Goal: Information Seeking & Learning: Learn about a topic

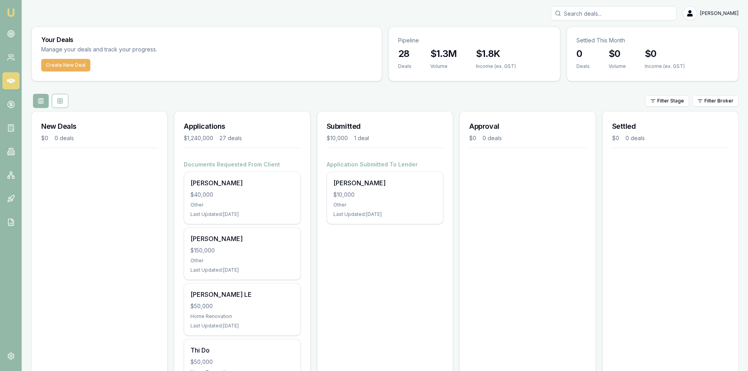
scroll to position [39, 0]
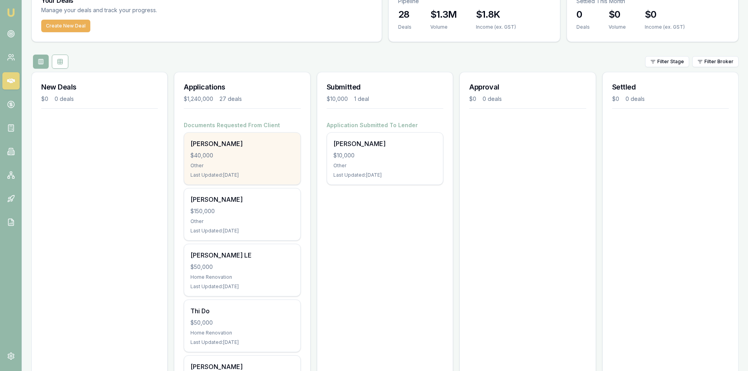
click at [237, 161] on div "[PERSON_NAME] $40,000 Other Last Updated: [DATE]" at bounding box center [242, 159] width 116 height 52
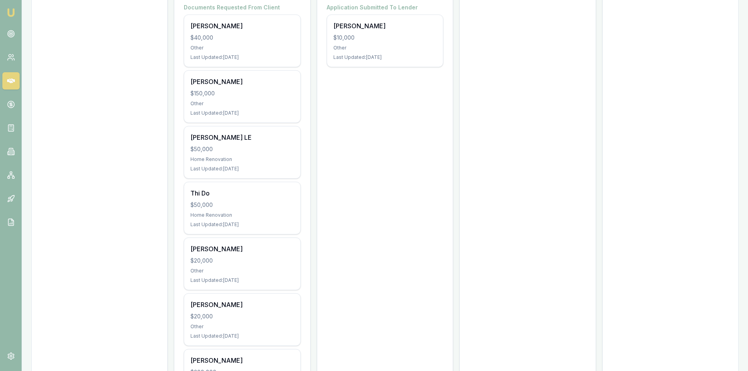
scroll to position [0, 0]
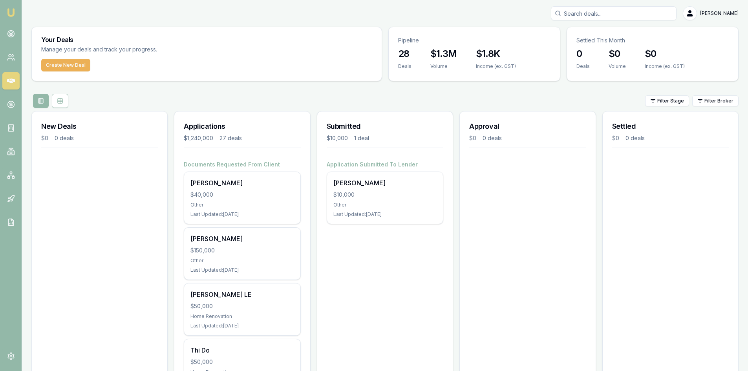
click at [614, 15] on input "Search deals" at bounding box center [614, 13] width 126 height 14
type input "[PERSON_NAME]"
click at [600, 40] on p "0459180201" at bounding box center [613, 42] width 119 height 8
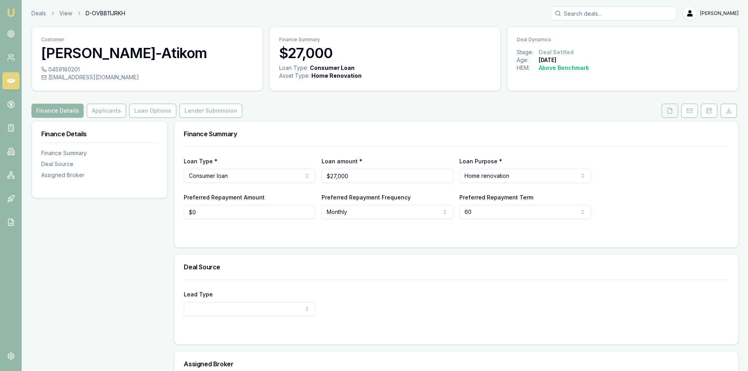
click at [667, 113] on icon at bounding box center [670, 111] width 6 height 6
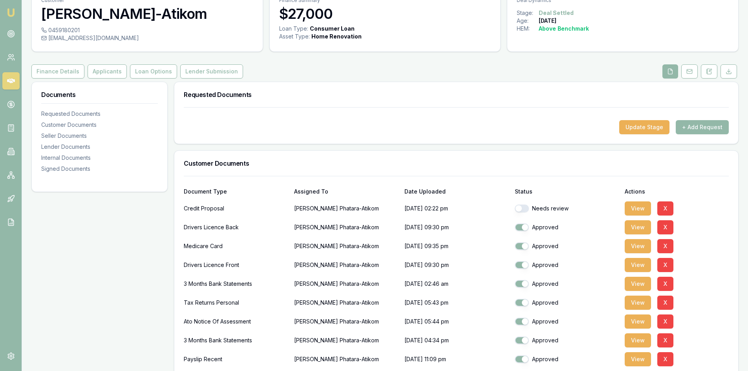
scroll to position [118, 0]
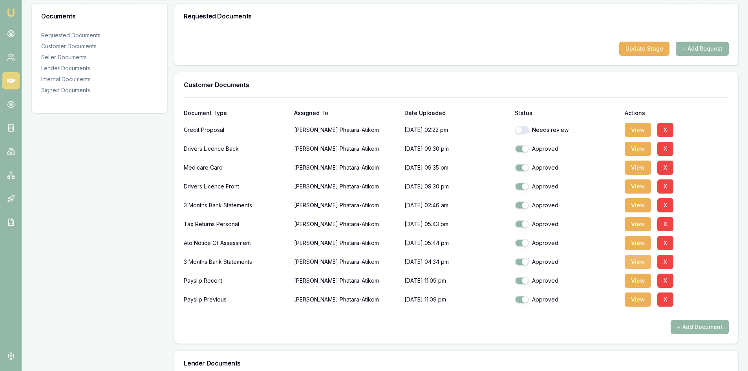
click at [641, 263] on button "View" at bounding box center [638, 262] width 26 height 14
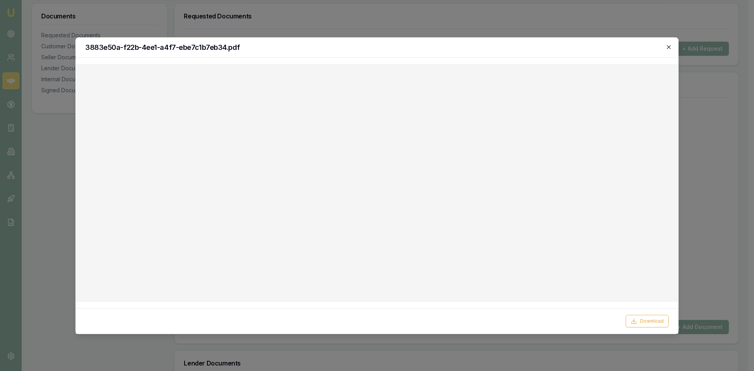
click at [669, 47] on icon "button" at bounding box center [669, 47] width 4 height 4
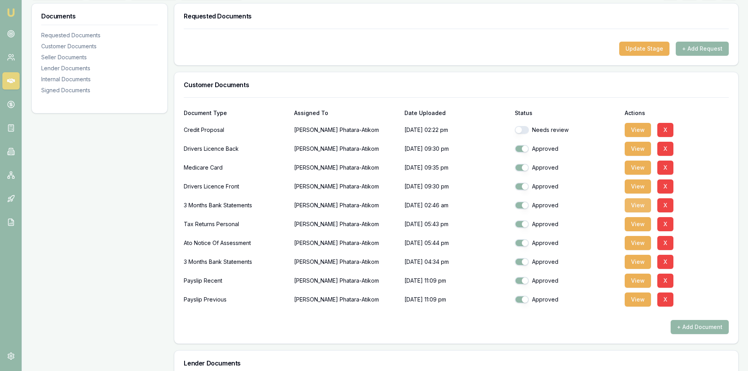
click at [636, 209] on button "View" at bounding box center [638, 205] width 26 height 14
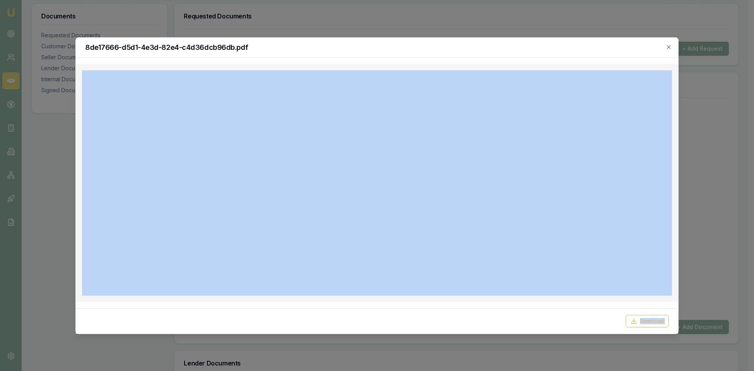
drag, startPoint x: 420, startPoint y: 46, endPoint x: 507, endPoint y: 39, distance: 87.0
click at [650, 46] on h2 "8de17666-d5d1-4e3d-82e4-c4d36dcb96db.pdf" at bounding box center [376, 47] width 583 height 7
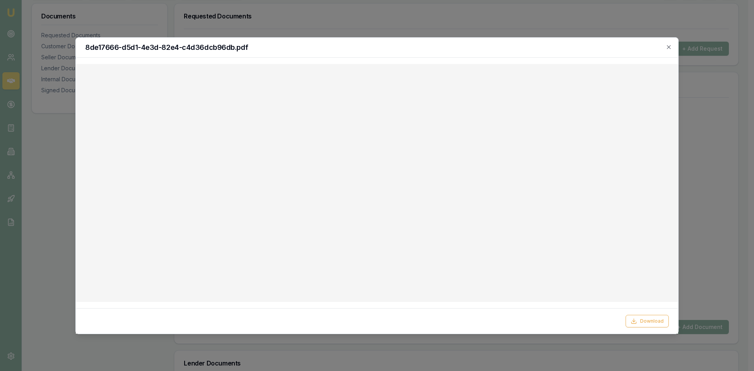
click at [667, 47] on icon "button" at bounding box center [668, 47] width 6 height 6
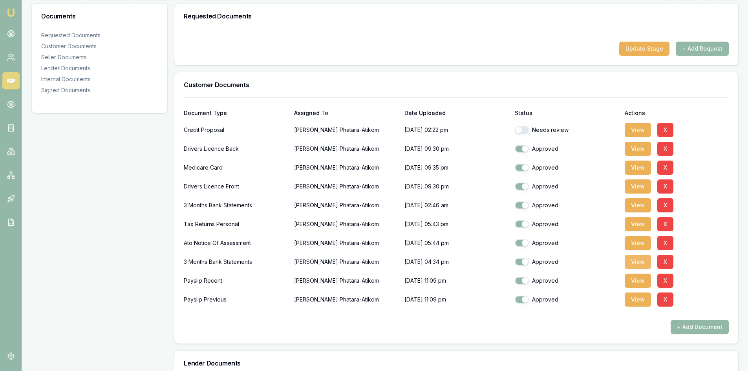
click at [638, 263] on button "View" at bounding box center [638, 262] width 26 height 14
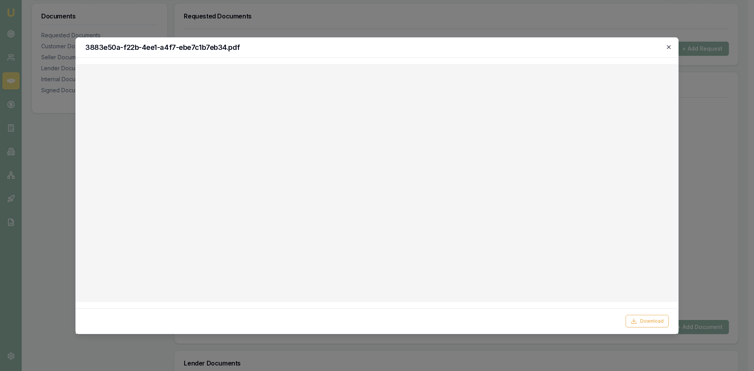
click at [670, 47] on icon "button" at bounding box center [668, 47] width 6 height 6
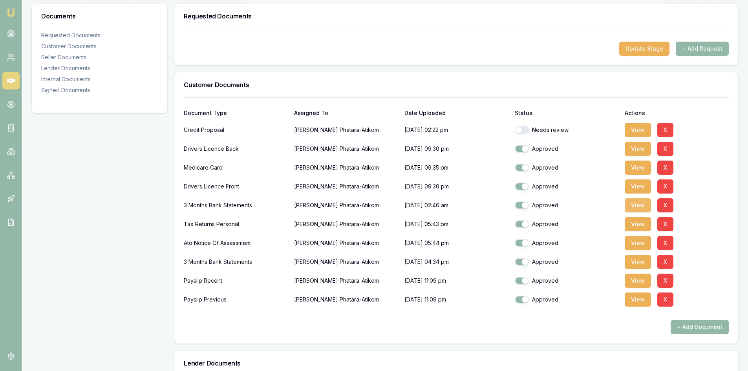
click at [643, 206] on button "View" at bounding box center [638, 205] width 26 height 14
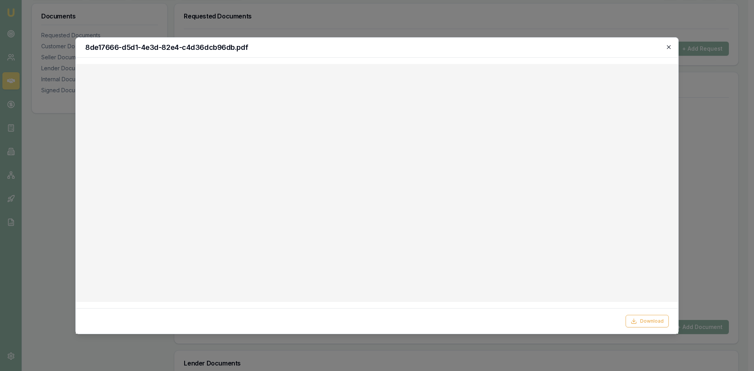
click at [671, 47] on icon "button" at bounding box center [668, 47] width 6 height 6
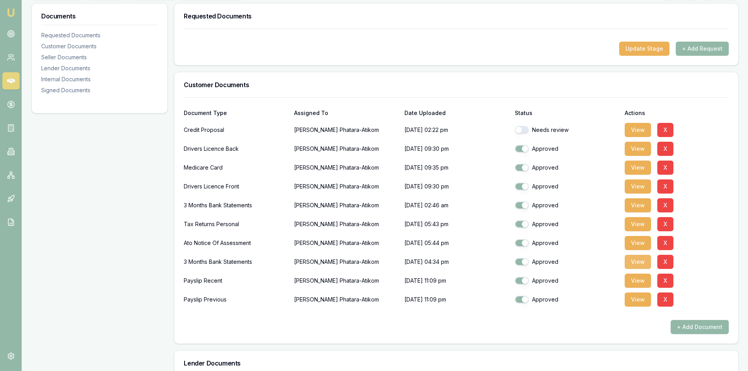
click at [644, 264] on button "View" at bounding box center [638, 262] width 26 height 14
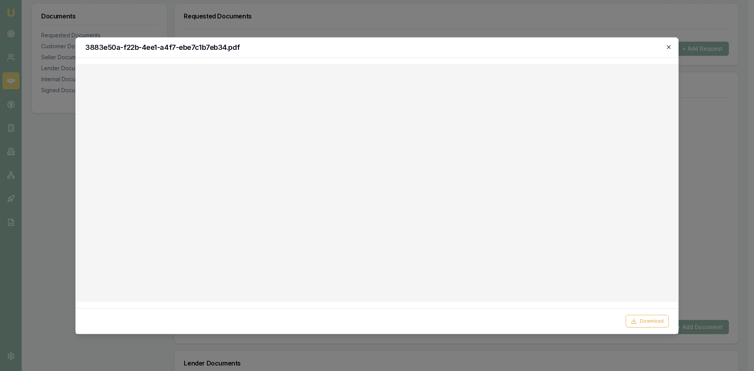
click at [667, 47] on icon "button" at bounding box center [668, 47] width 6 height 6
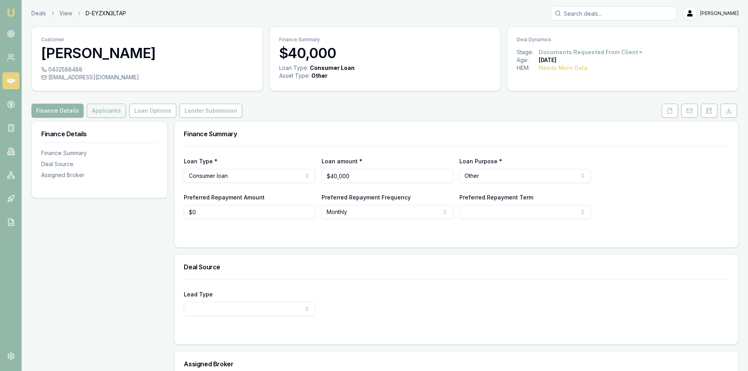
click at [111, 111] on button "Applicants" at bounding box center [106, 111] width 39 height 14
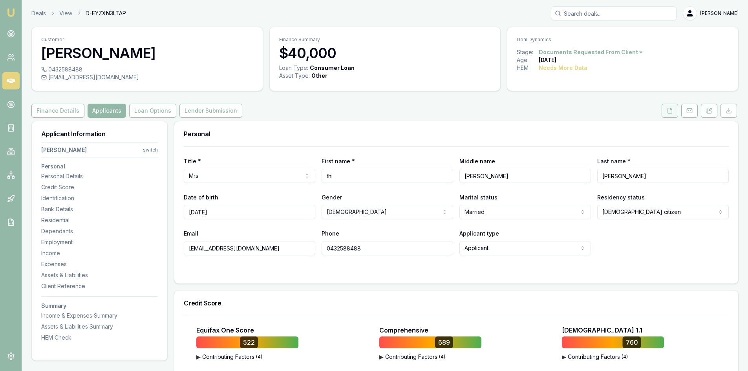
click at [674, 111] on button at bounding box center [669, 111] width 16 height 14
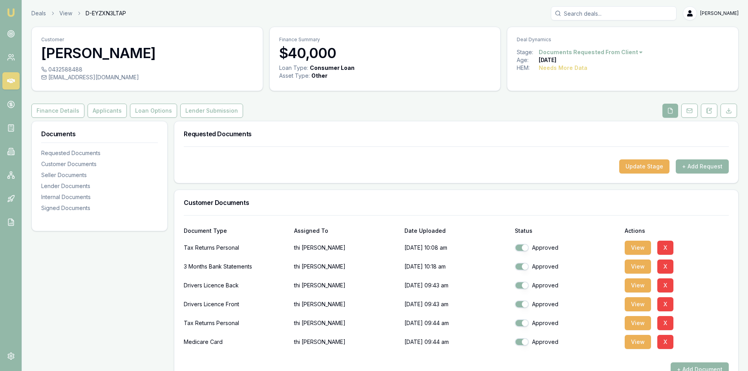
scroll to position [39, 0]
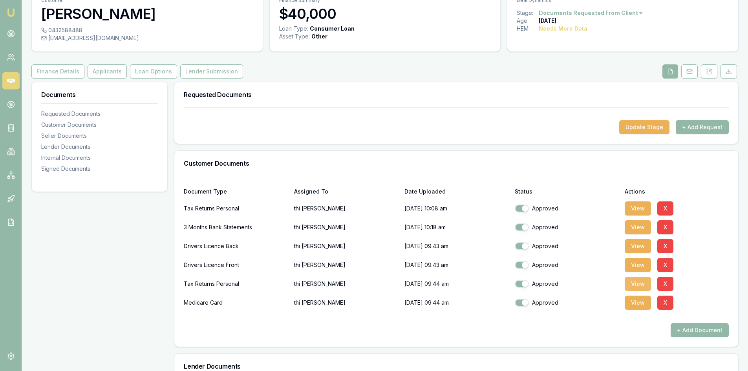
click at [630, 285] on button "View" at bounding box center [638, 284] width 26 height 14
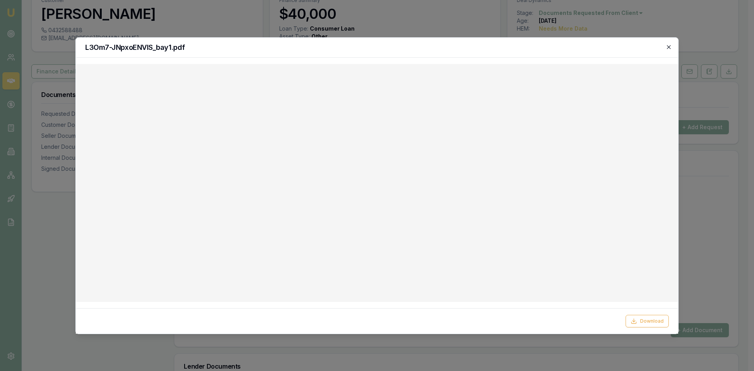
click at [670, 49] on icon "button" at bounding box center [668, 47] width 6 height 6
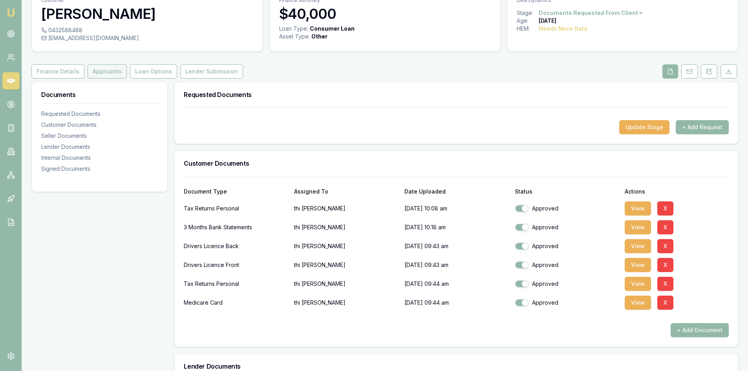
drag, startPoint x: 103, startPoint y: 75, endPoint x: 113, endPoint y: 75, distance: 9.8
click at [103, 75] on button "Applicants" at bounding box center [107, 71] width 39 height 14
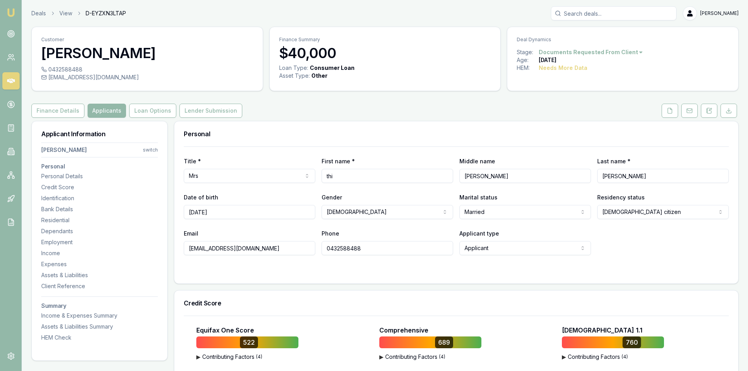
scroll to position [118, 0]
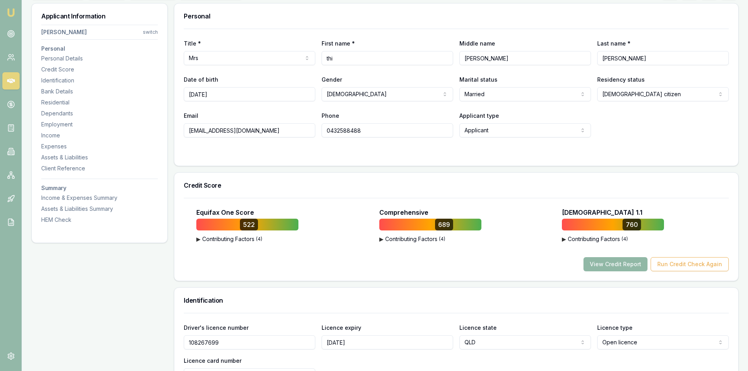
click at [619, 267] on button "View Credit Report" at bounding box center [615, 264] width 64 height 14
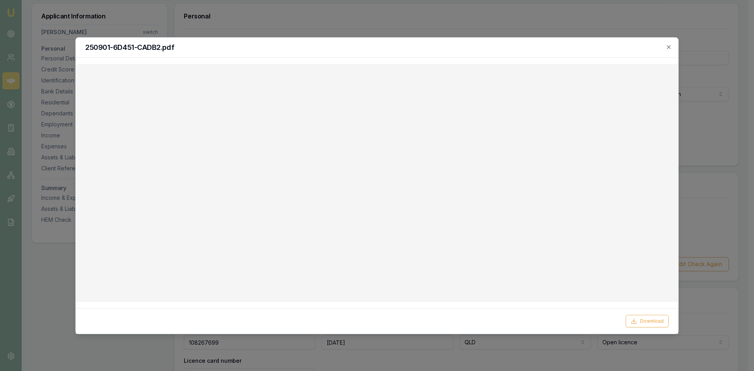
drag, startPoint x: 671, startPoint y: 46, endPoint x: 641, endPoint y: 84, distance: 48.4
click at [671, 46] on icon "button" at bounding box center [668, 47] width 6 height 6
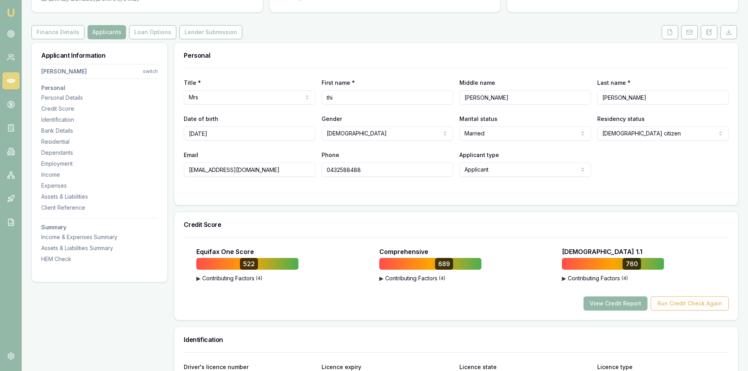
scroll to position [0, 0]
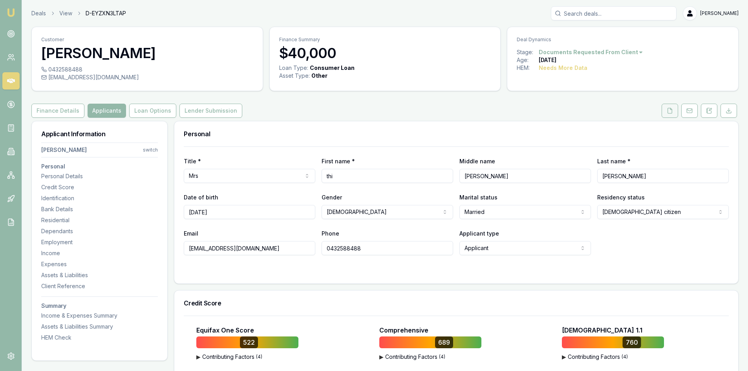
click at [670, 115] on button at bounding box center [669, 111] width 16 height 14
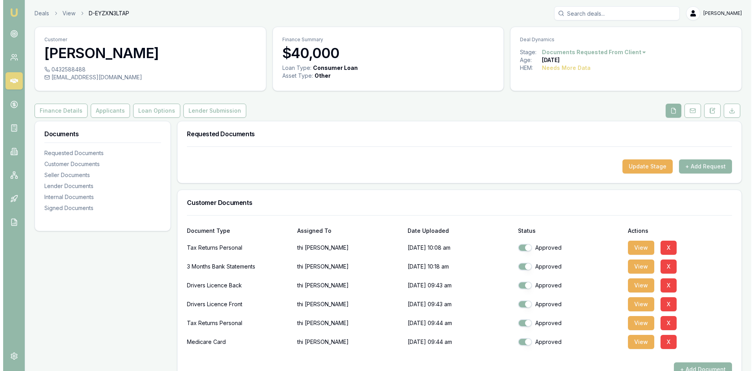
scroll to position [79, 0]
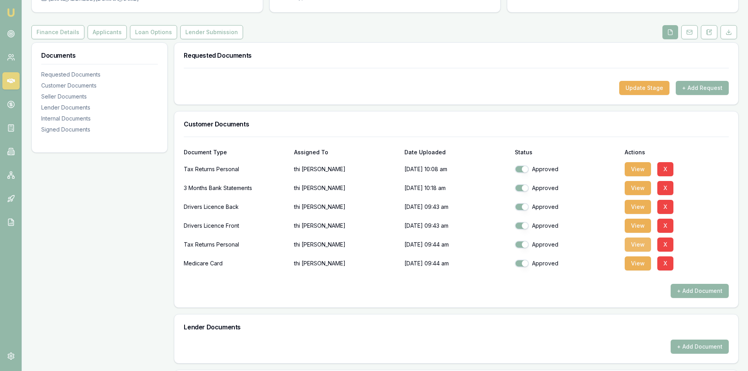
click at [639, 249] on button "View" at bounding box center [638, 244] width 26 height 14
